Goal: Transaction & Acquisition: Purchase product/service

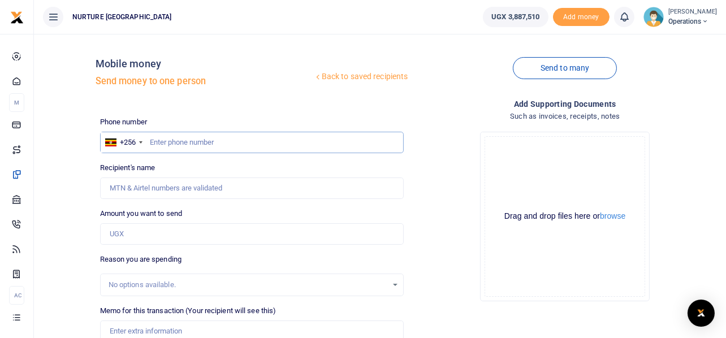
click at [196, 141] on input "text" at bounding box center [252, 142] width 304 height 21
click at [212, 138] on input "text" at bounding box center [252, 142] width 304 height 21
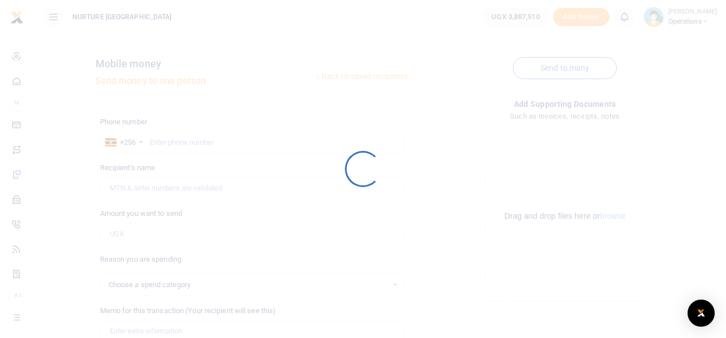
select select
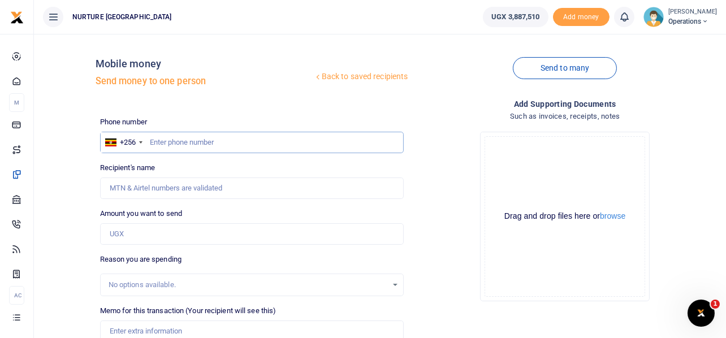
click at [246, 145] on input "text" at bounding box center [252, 142] width 304 height 21
paste input "741441843"
type input "741441843"
click at [173, 235] on input "Amount you want to send" at bounding box center [252, 233] width 304 height 21
type input "Immaculate Atuhairwe"
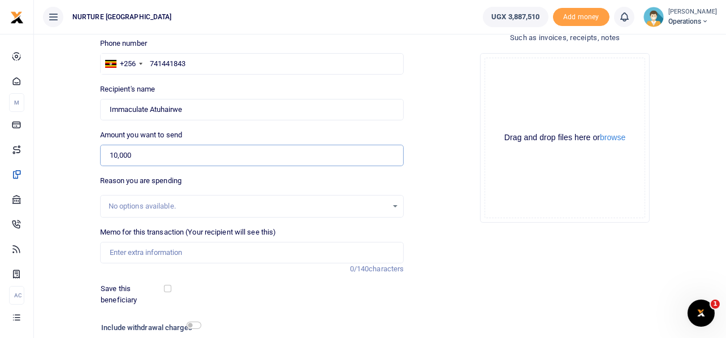
scroll to position [79, 0]
type input "10,000"
click at [158, 245] on input "Memo for this transaction (Your recipient will see this)" at bounding box center [252, 251] width 304 height 21
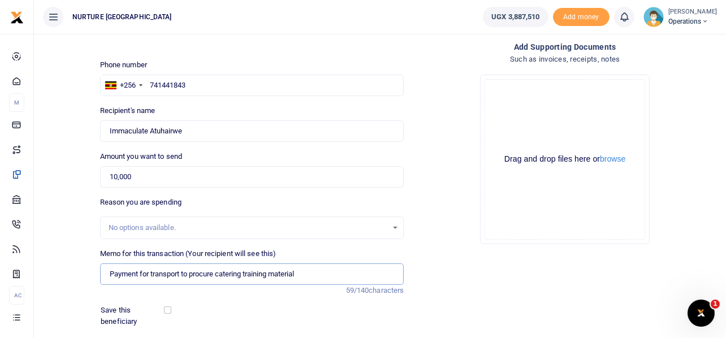
scroll to position [162, 0]
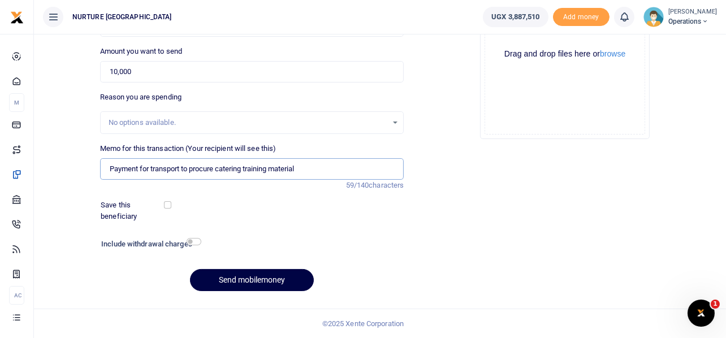
type input "Payment for transport to procure catering training material"
click at [196, 241] on input "checkbox" at bounding box center [193, 241] width 15 height 7
checkbox input "true"
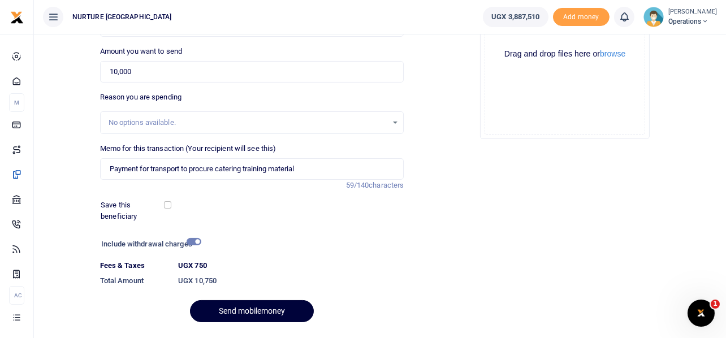
click at [253, 311] on button "Send mobilemoney" at bounding box center [252, 311] width 124 height 22
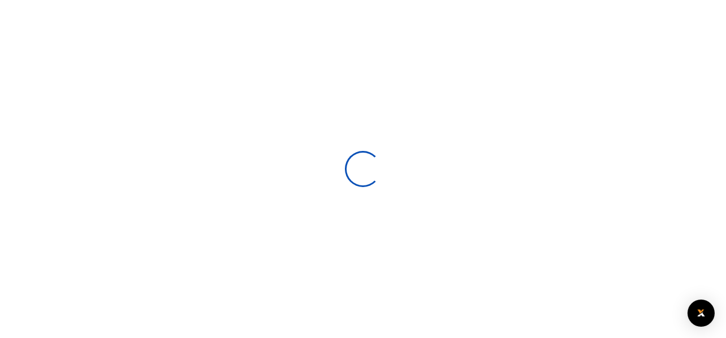
select select
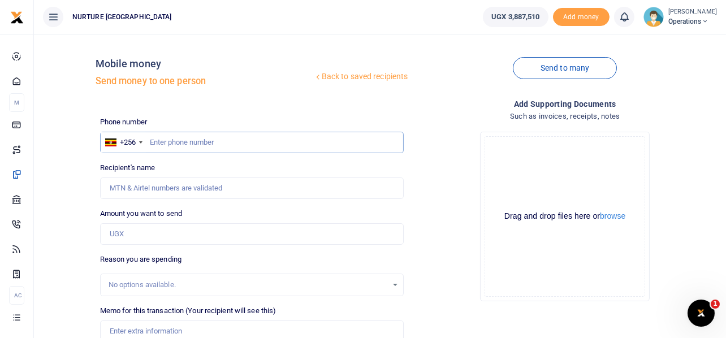
click at [232, 140] on input "text" at bounding box center [252, 142] width 304 height 21
paste input "772244442"
type input "772244442"
type input "Jackline Nandudu"
type input "77224444212"
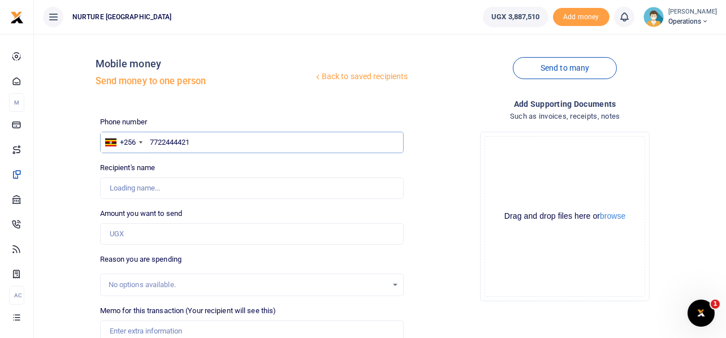
type input "772244442"
type input "Jackline Nandudu"
type input "772244442"
click at [144, 228] on input "Amount you want to send" at bounding box center [252, 233] width 304 height 21
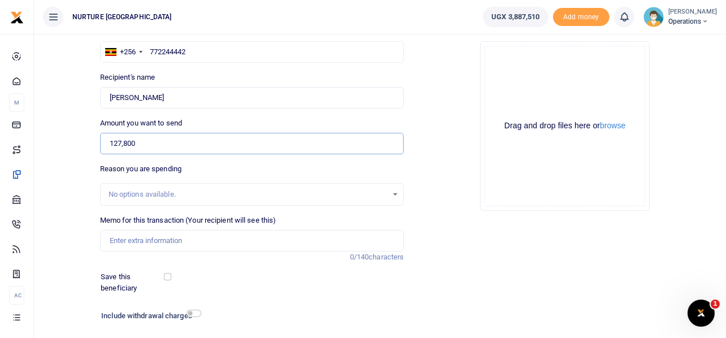
scroll to position [92, 0]
type input "127,800"
click at [137, 238] on input "Memo for this transaction (Your recipient will see this)" at bounding box center [252, 239] width 304 height 21
paste input "772244442"
type input "7"
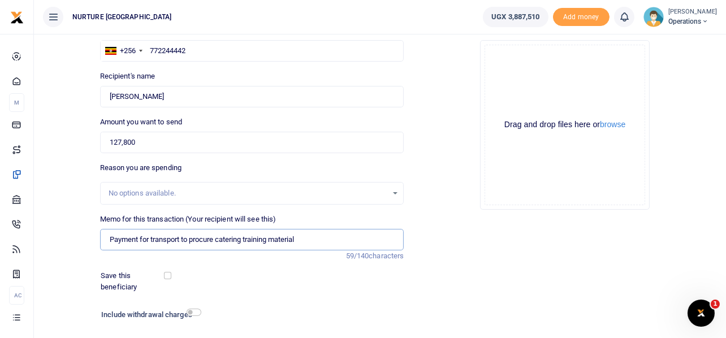
drag, startPoint x: 181, startPoint y: 239, endPoint x: 141, endPoint y: 238, distance: 39.6
click at [141, 238] on input "Payment for transport to procure catering training material" at bounding box center [252, 239] width 304 height 21
click at [271, 238] on input "Payment to procure catering training material" at bounding box center [252, 239] width 304 height 21
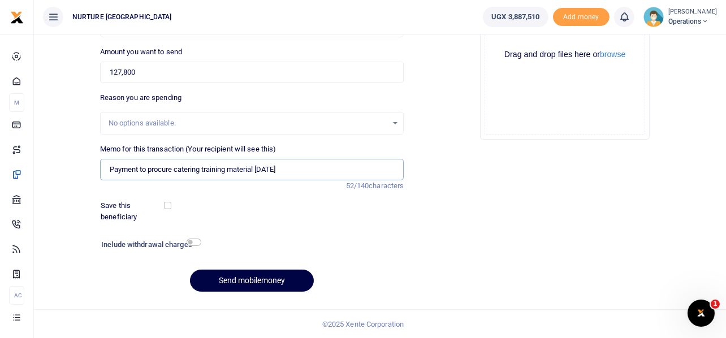
scroll to position [162, 0]
type input "Payment to procure catering training material Aug 25"
click at [197, 241] on input "checkbox" at bounding box center [193, 241] width 15 height 7
checkbox input "true"
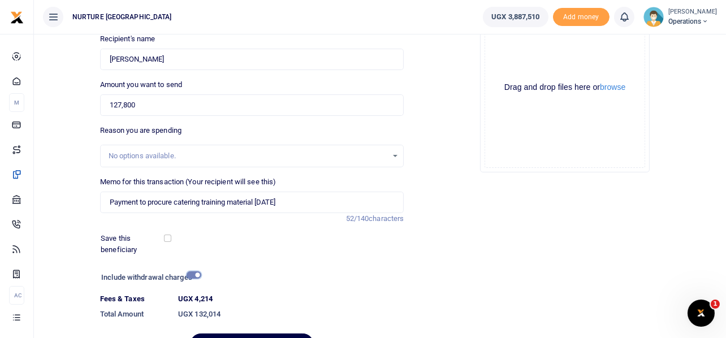
scroll to position [193, 0]
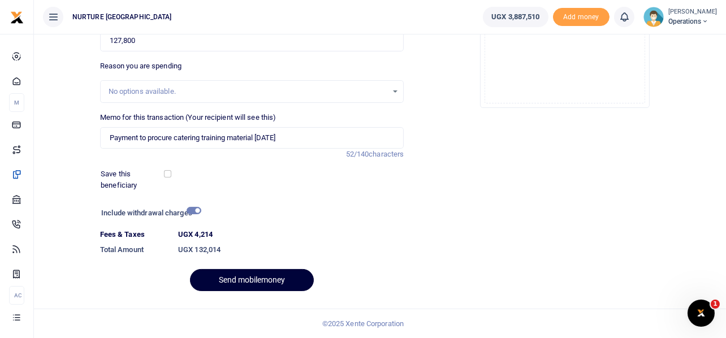
click at [264, 278] on button "Send mobilemoney" at bounding box center [252, 280] width 124 height 22
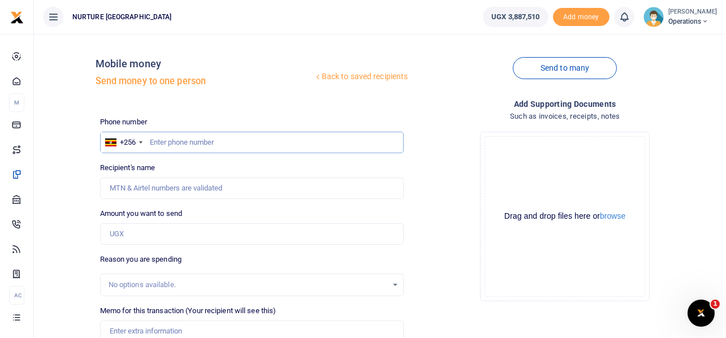
click at [186, 144] on input "text" at bounding box center [252, 142] width 304 height 21
type input "755340519"
click at [165, 233] on input "Amount you want to send" at bounding box center [252, 233] width 304 height 21
type input "Emma Okurut"
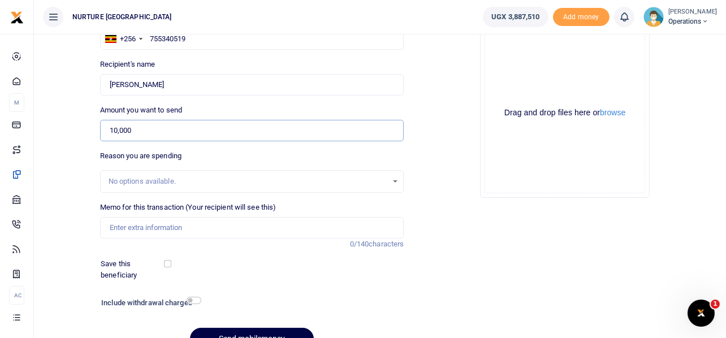
scroll to position [110, 0]
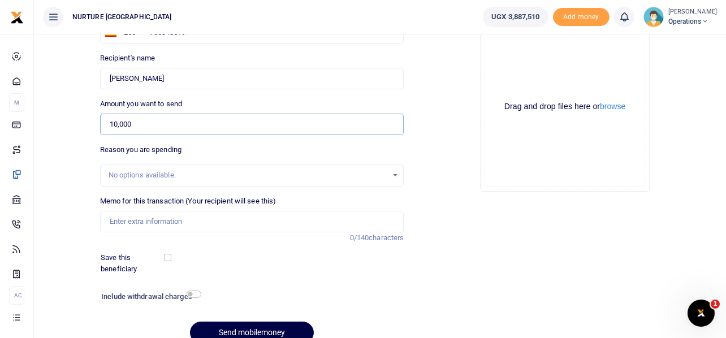
type input "10,000"
click at [210, 222] on input "Memo for this transaction (Your recipient will see this)" at bounding box center [252, 221] width 304 height 21
click at [166, 225] on input "Memo for this transaction (Your recipient will see this)" at bounding box center [252, 221] width 304 height 21
type input "T"
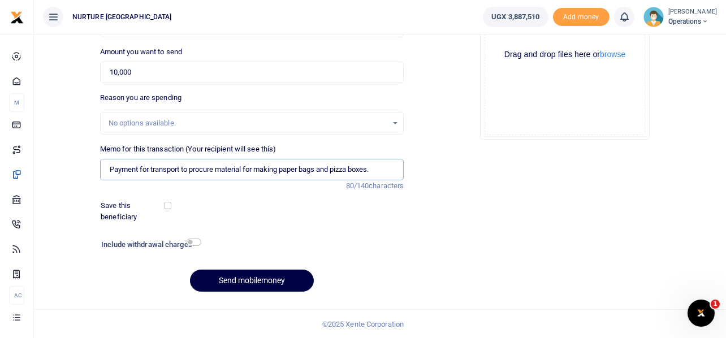
scroll to position [162, 0]
type input "Payment for transport to procure material for making paper bags and pizza boxes."
click at [193, 242] on input "checkbox" at bounding box center [193, 241] width 15 height 7
checkbox input "true"
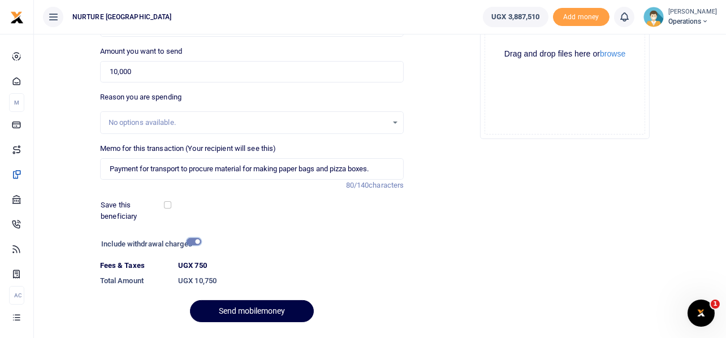
scroll to position [193, 0]
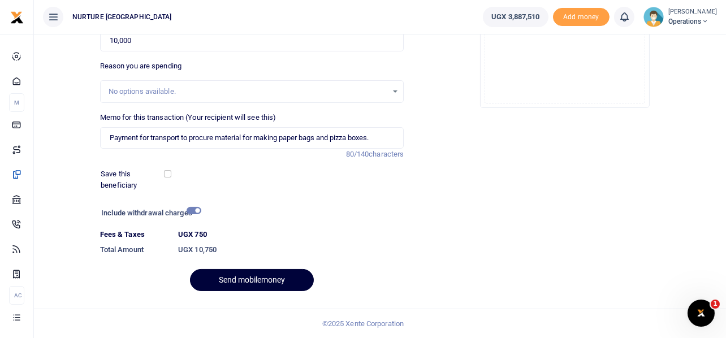
click at [225, 274] on button "Send mobilemoney" at bounding box center [252, 280] width 124 height 22
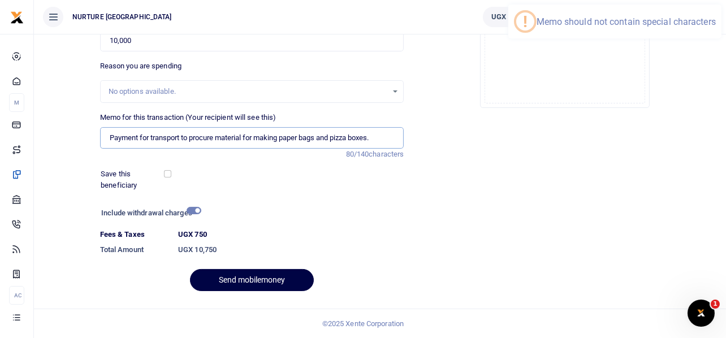
click at [381, 140] on input "Payment for transport to procure material for making paper bags and pizza boxes." at bounding box center [252, 137] width 304 height 21
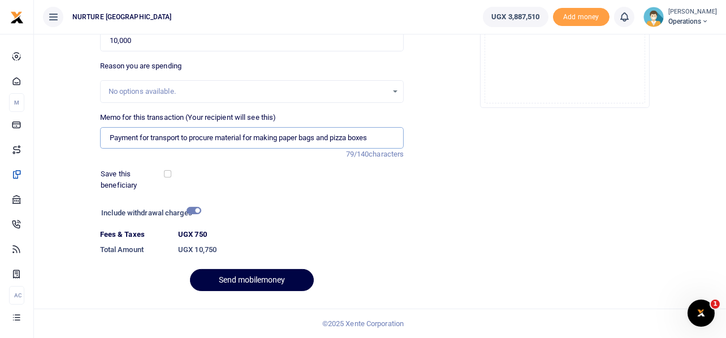
type input "Payment for transport to procure material for making paper bags and pizza boxes"
drag, startPoint x: 518, startPoint y: 228, endPoint x: 258, endPoint y: 242, distance: 260.4
click at [517, 228] on div "Add supporting Documents Such as invoices, receipts, notes Drop your files here…" at bounding box center [564, 102] width 313 height 396
click at [225, 277] on button "Send mobilemoney" at bounding box center [252, 280] width 124 height 22
